Goal: Contribute content

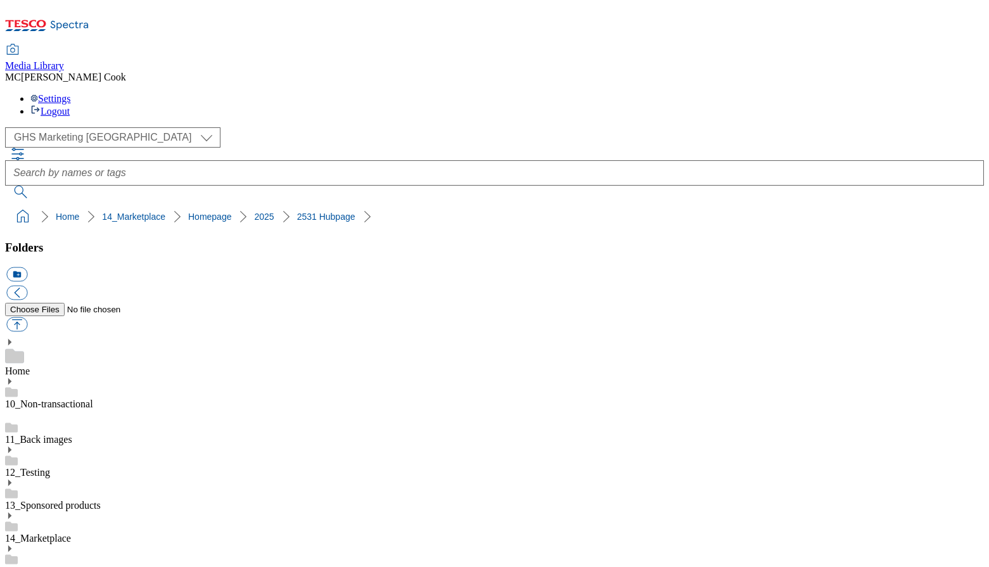
select select "flare-ghs-mktg"
click at [72, 16] on icon at bounding box center [47, 29] width 84 height 27
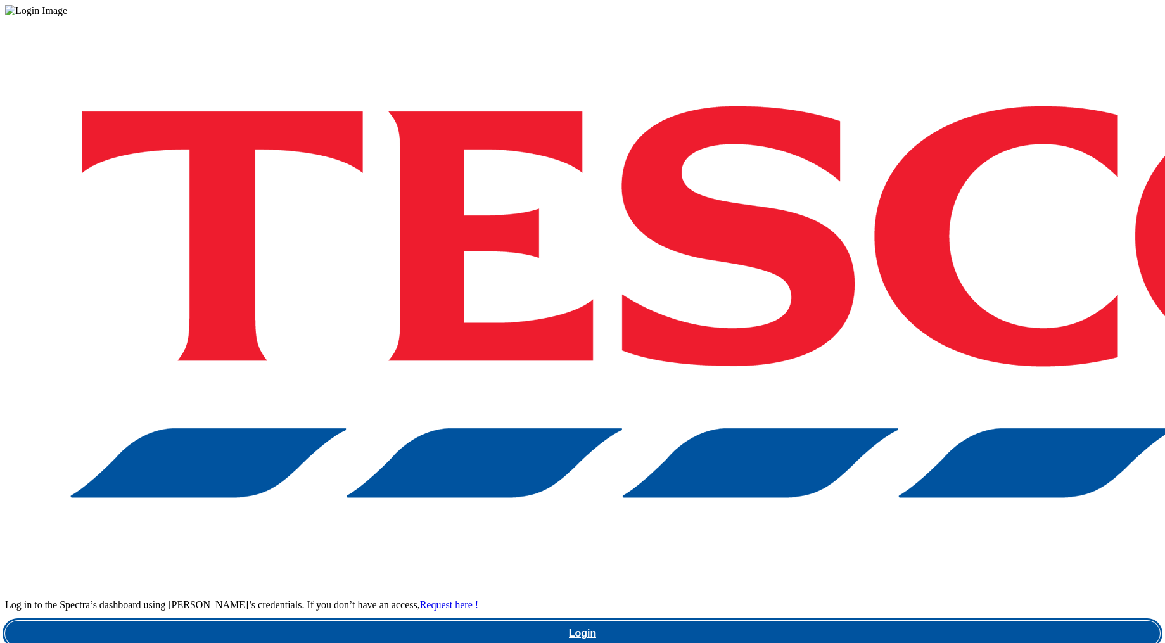
click at [861, 566] on link "Login" at bounding box center [582, 633] width 1155 height 25
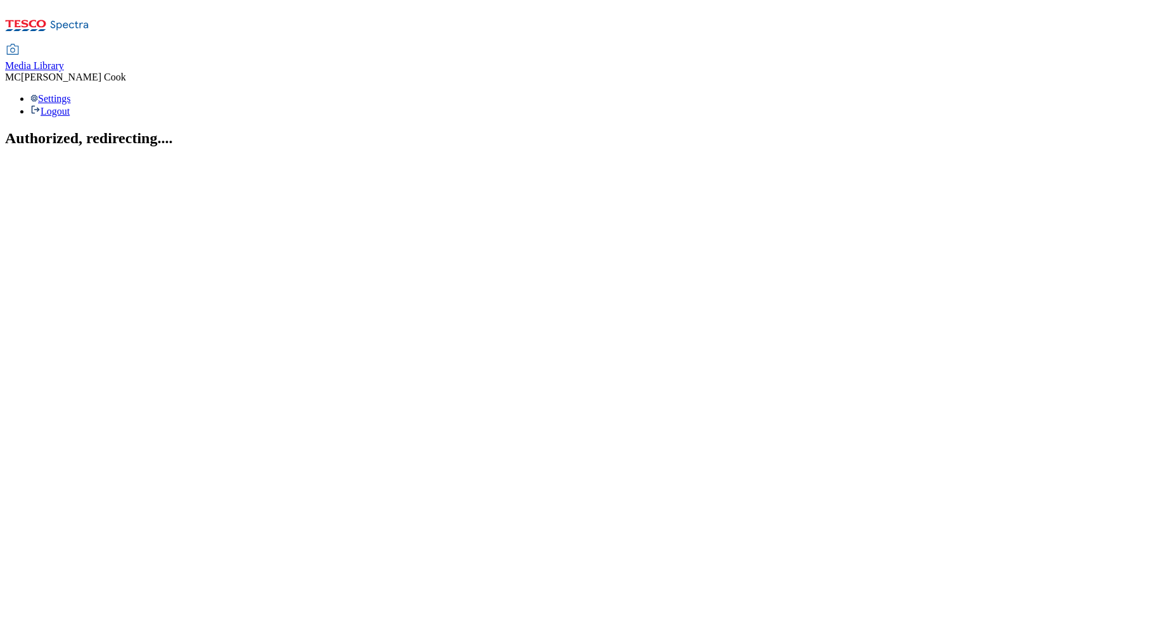
click at [64, 60] on span "Media Library" at bounding box center [34, 65] width 59 height 11
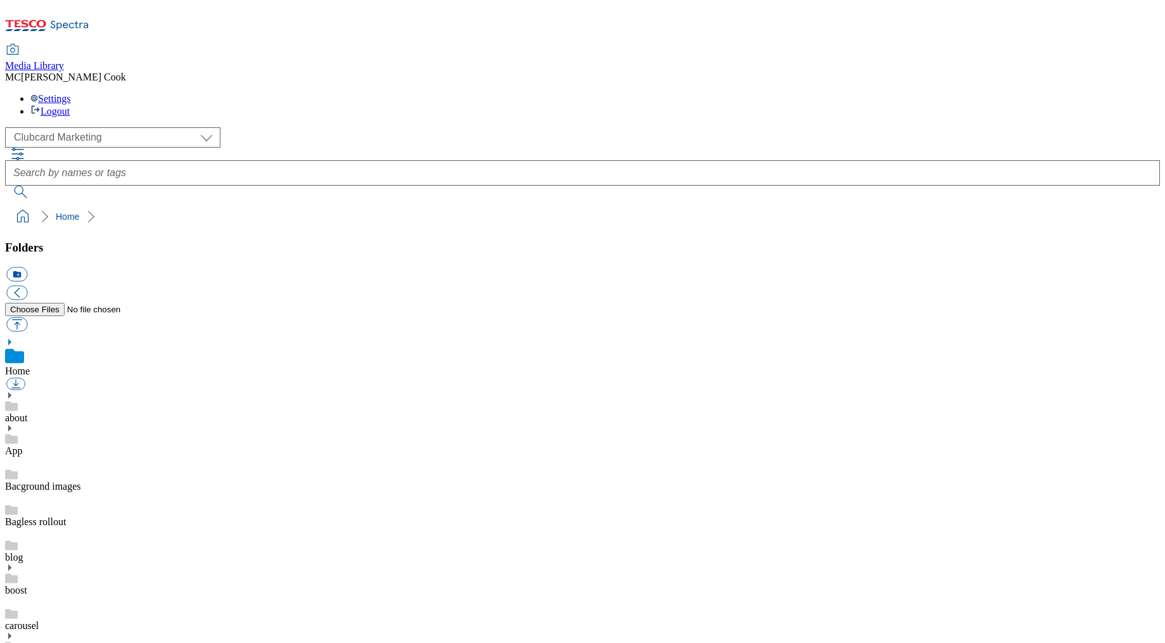
scroll to position [1, 0]
click at [56, 127] on select "Clubcard Marketing Dotcom UK Emails GHS Marketing UK GHS Product UK GHS ROI" at bounding box center [112, 137] width 215 height 20
select select "flare-ghs-mktg"
click at [9, 127] on select "Clubcard Marketing Dotcom UK Emails GHS Marketing UK GHS Product UK GHS ROI" at bounding box center [112, 137] width 215 height 20
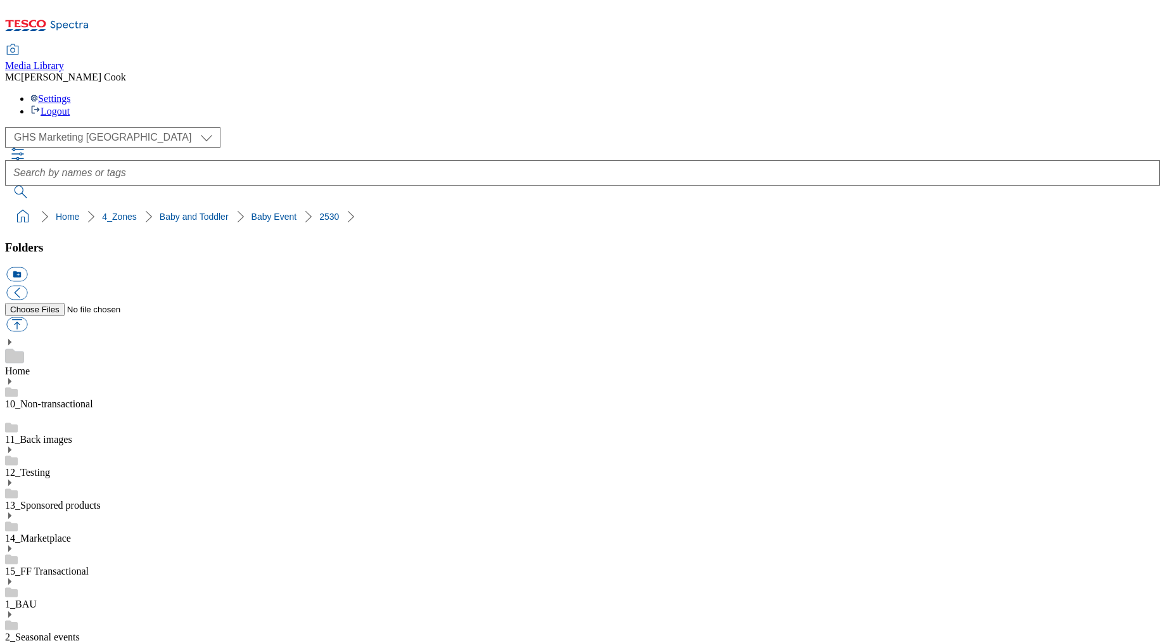
scroll to position [134, 0]
click at [27, 267] on button "icon_new_folder" at bounding box center [16, 274] width 21 height 15
type input "2531"
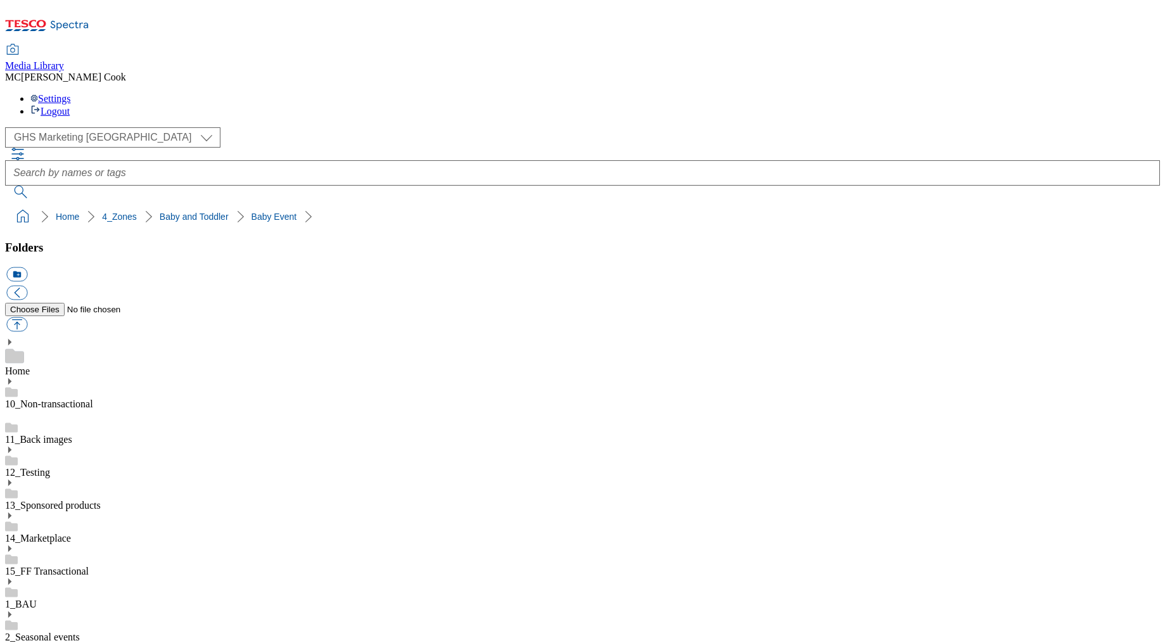
click at [27, 317] on button "button" at bounding box center [16, 324] width 21 height 15
type input "C:\fakepath\2531-GHS-TradeTile-743x430-BabyToddler-bank.jpg"
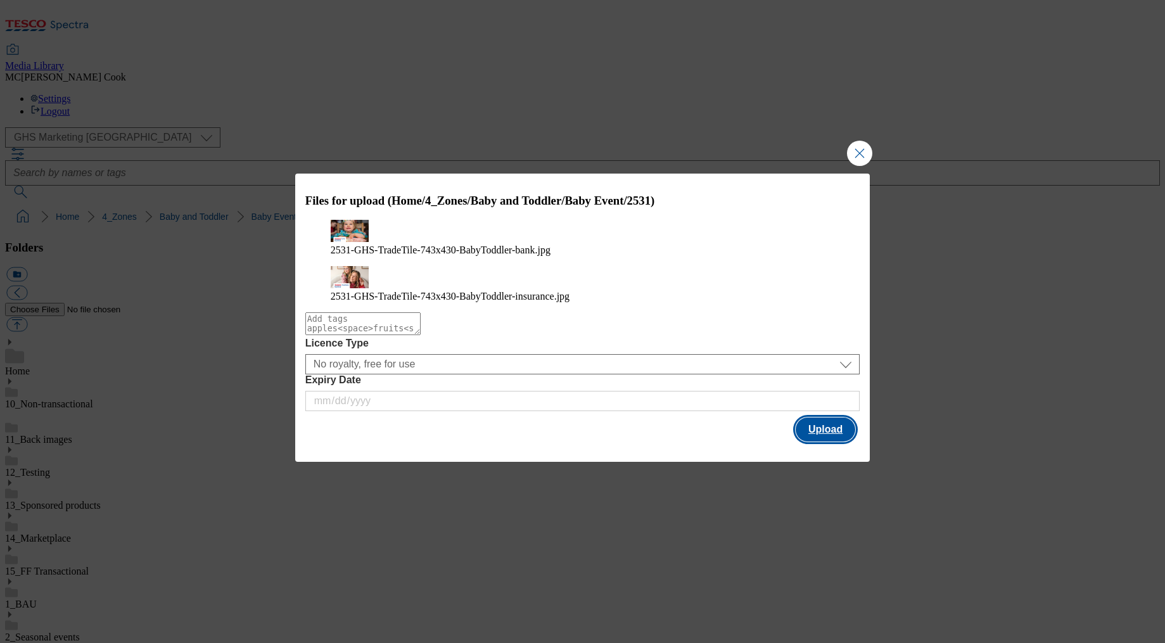
click at [844, 432] on button "Upload" at bounding box center [826, 429] width 60 height 24
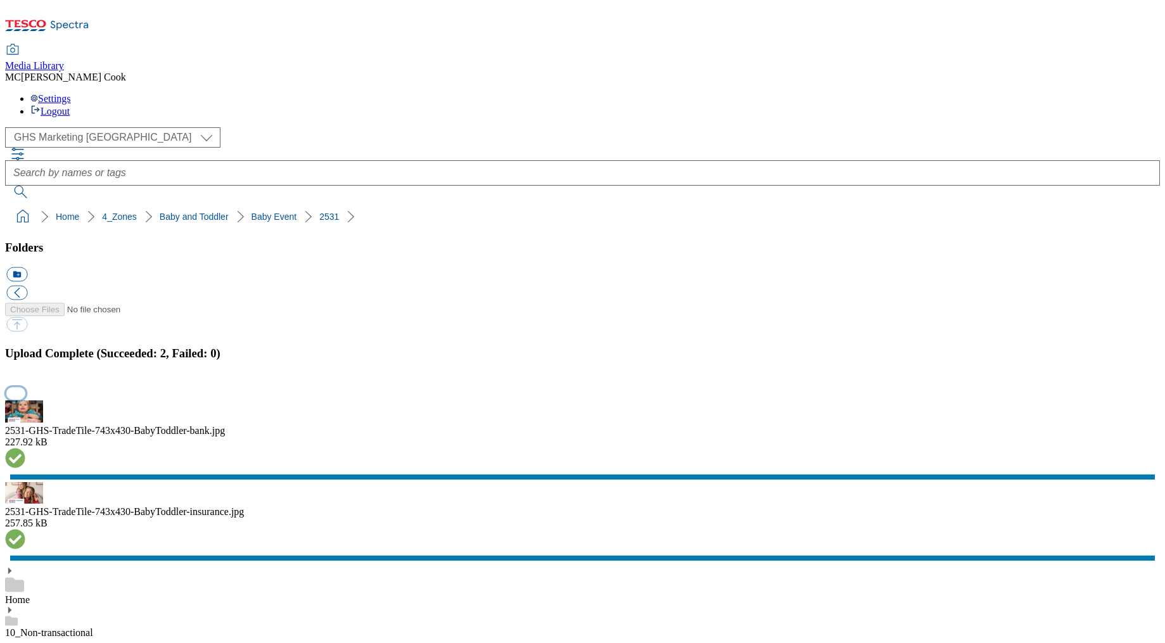
click at [25, 387] on button "button" at bounding box center [15, 393] width 19 height 12
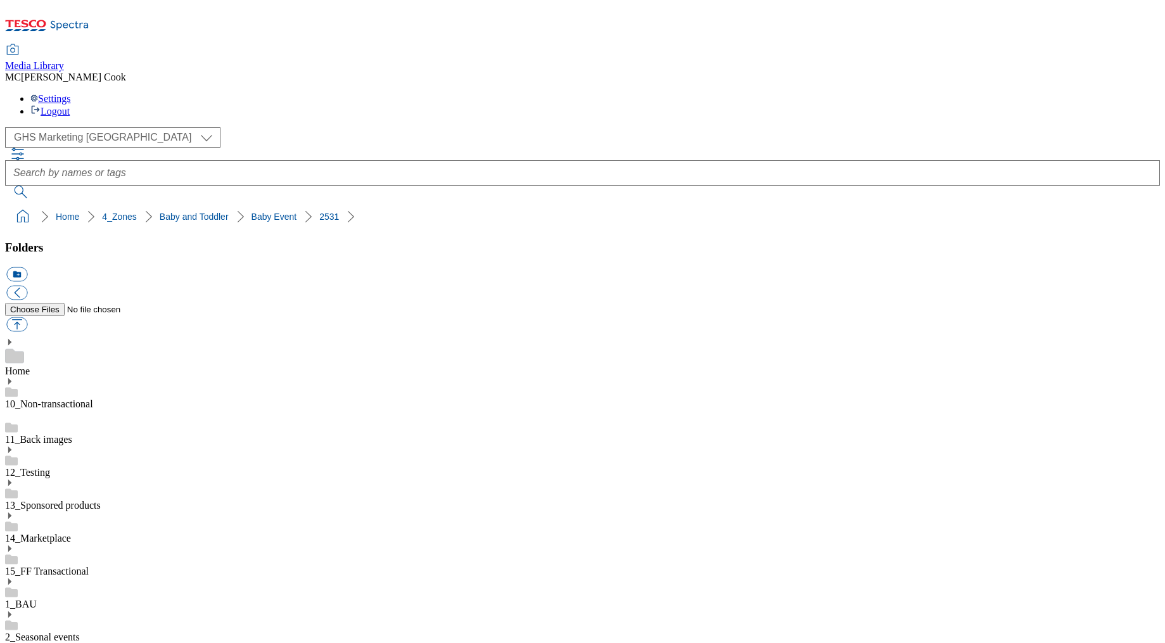
drag, startPoint x: 338, startPoint y: 128, endPoint x: 54, endPoint y: 127, distance: 283.1
click at [54, 205] on ol "Home 4_Zones Baby and Toddler Baby Event 2531" at bounding box center [586, 217] width 1147 height 24
copy ol "4_Zones Baby and Toddler Baby Event 2531"
